Goal: Check status: Check status

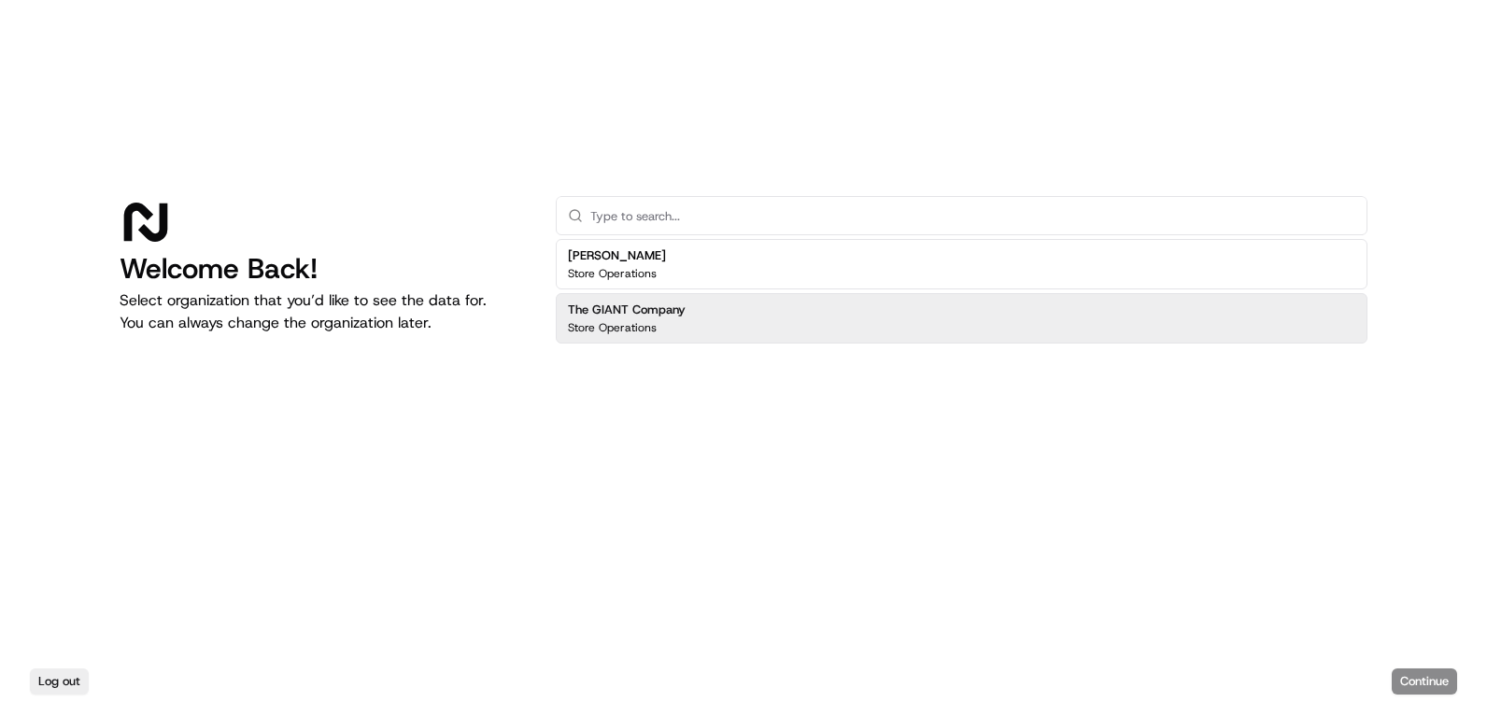
click at [706, 335] on div "The GIANT Company Store Operations" at bounding box center [962, 318] width 812 height 50
click at [1425, 673] on button "Continue" at bounding box center [1423, 682] width 65 height 26
